Goal: Use online tool/utility: Utilize a website feature to perform a specific function

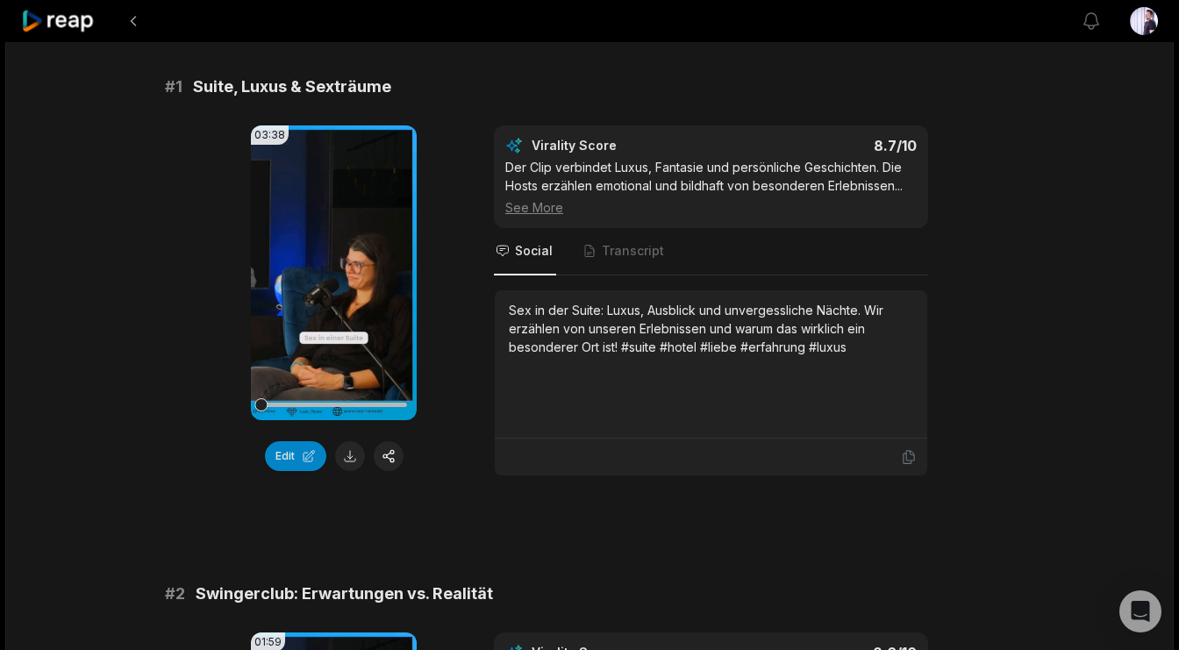
scroll to position [143, 0]
click at [329, 265] on icon at bounding box center [333, 271] width 13 height 15
click at [329, 265] on icon at bounding box center [334, 271] width 21 height 21
click at [331, 274] on icon at bounding box center [333, 271] width 13 height 15
click at [331, 274] on icon at bounding box center [334, 271] width 7 height 11
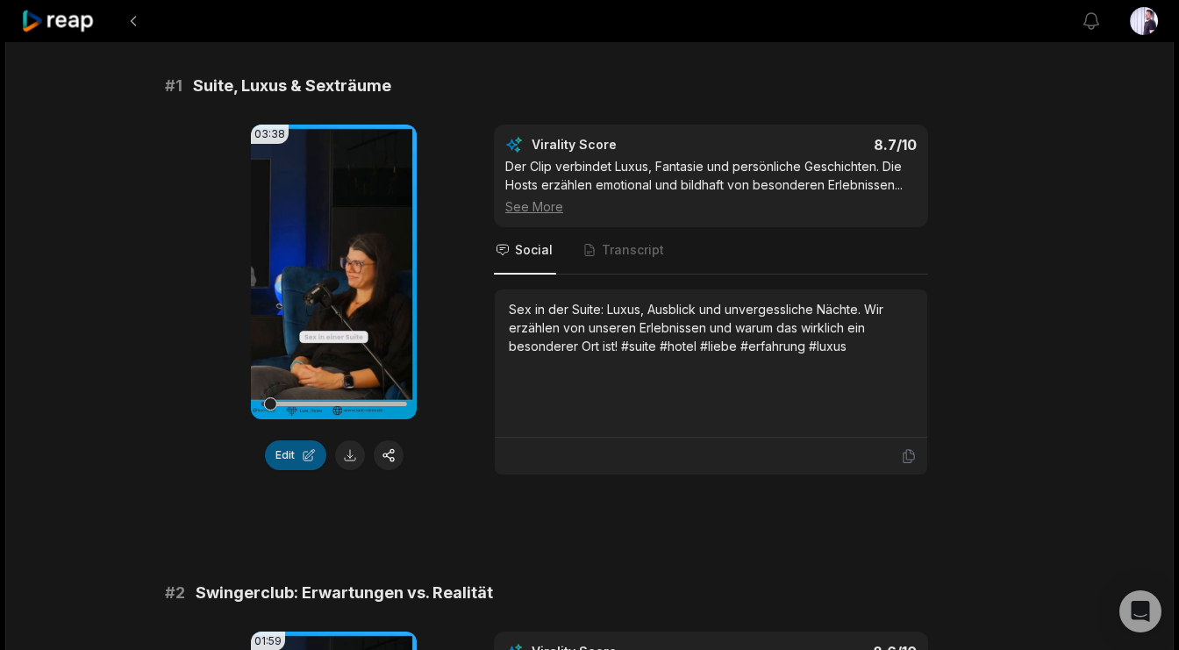
click at [295, 462] on button "Edit" at bounding box center [295, 456] width 61 height 30
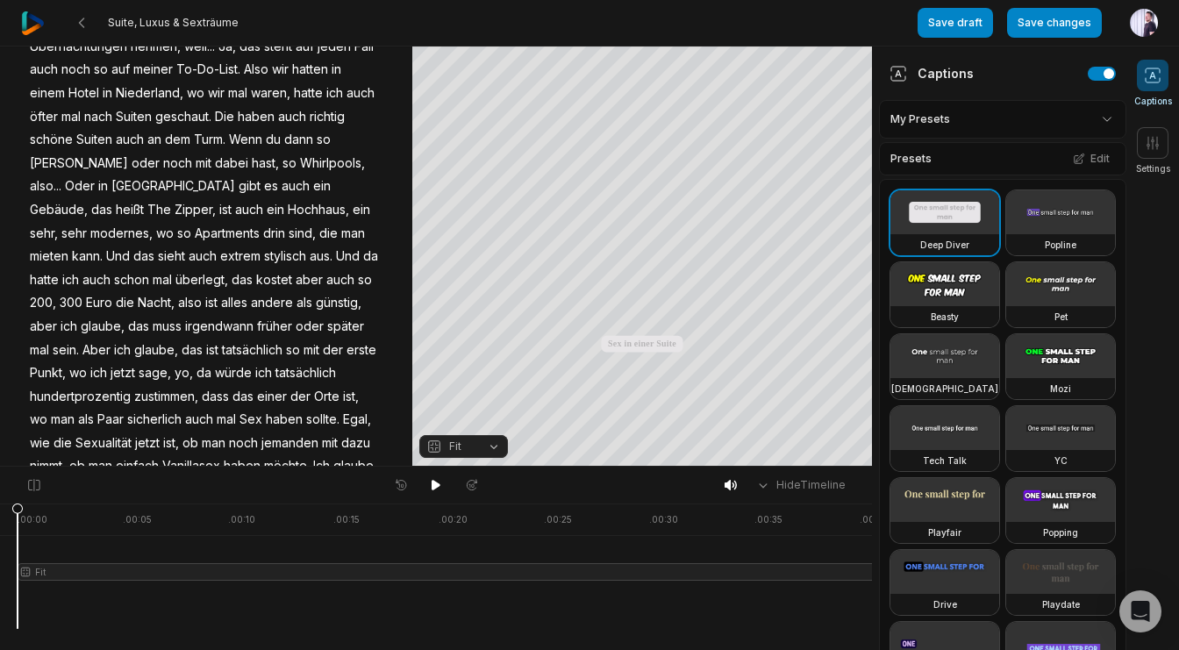
scroll to position [1269, 0]
